Goal: Find specific page/section: Find specific page/section

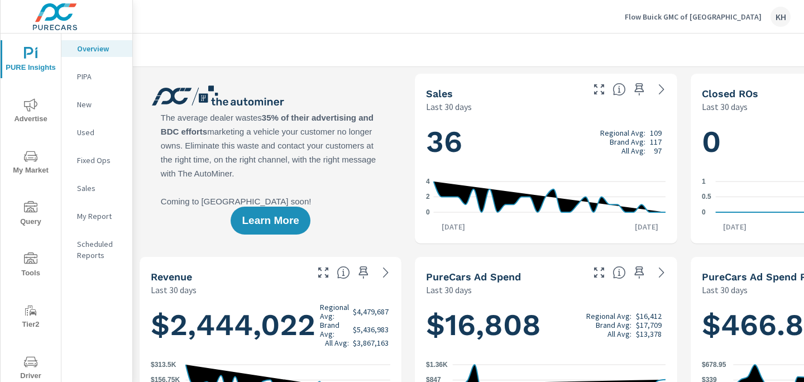
scroll to position [1, 0]
click at [40, 254] on span "Tools" at bounding box center [31, 265] width 54 height 27
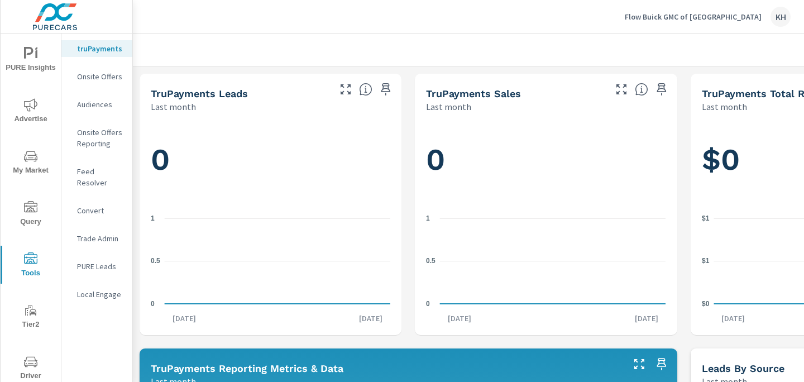
scroll to position [29, 0]
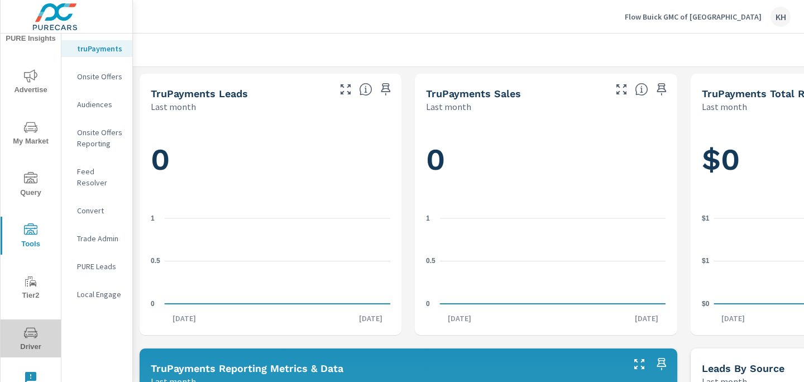
click at [34, 326] on icon "nav menu" at bounding box center [30, 332] width 13 height 13
